Goal: Check status: Check status

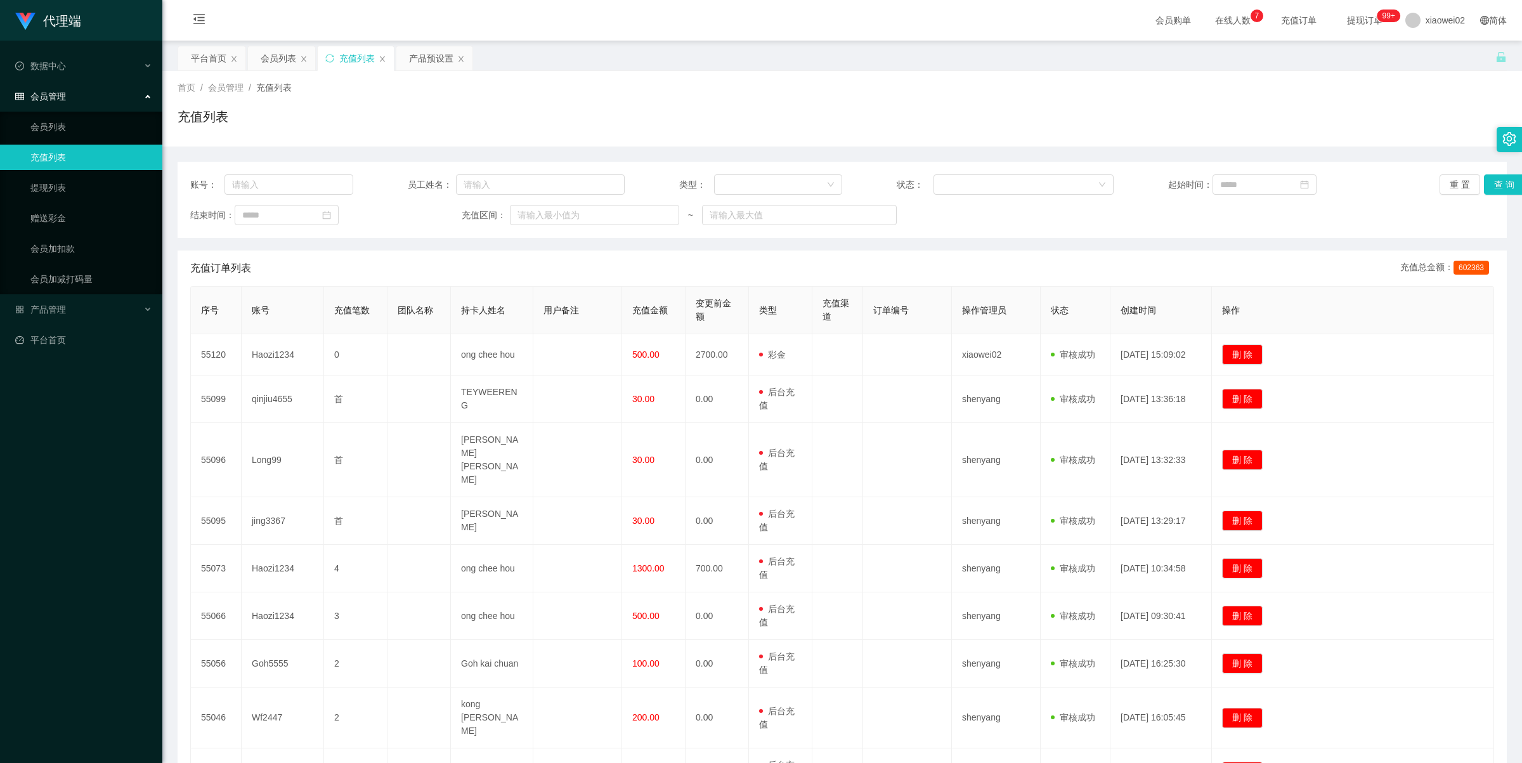
click at [59, 156] on link "充值列表" at bounding box center [91, 157] width 122 height 25
